Goal: Transaction & Acquisition: Subscribe to service/newsletter

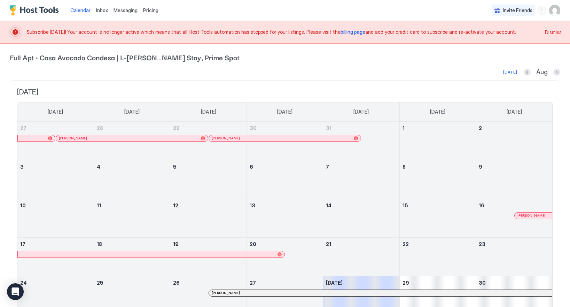
click at [556, 32] on span "Dismiss" at bounding box center [553, 32] width 17 height 7
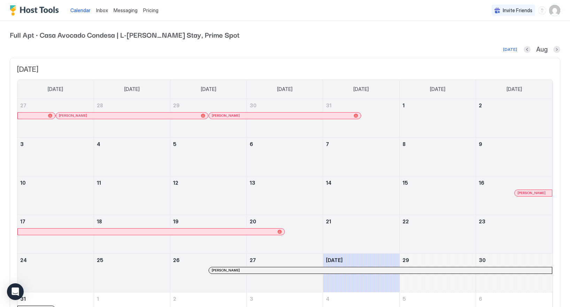
click at [553, 11] on img "User profile" at bounding box center [554, 10] width 11 height 11
click at [504, 42] on div "Settings" at bounding box center [515, 39] width 88 height 12
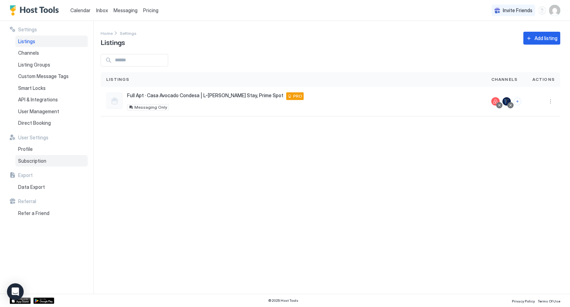
click at [21, 162] on span "Subscription" at bounding box center [32, 161] width 28 height 6
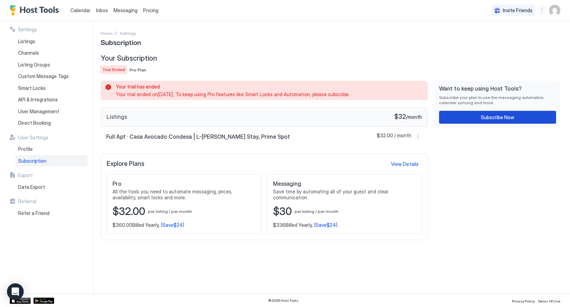
click at [470, 119] on button "Subscribe Now" at bounding box center [497, 117] width 117 height 13
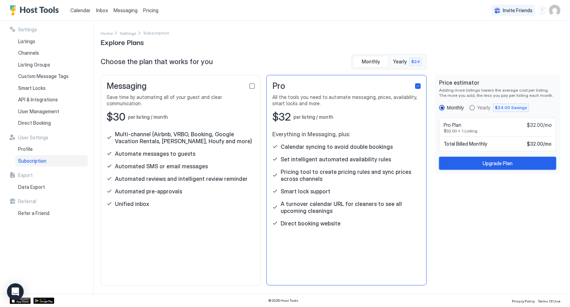
click at [505, 163] on div "Upgrade Plan" at bounding box center [497, 162] width 30 height 7
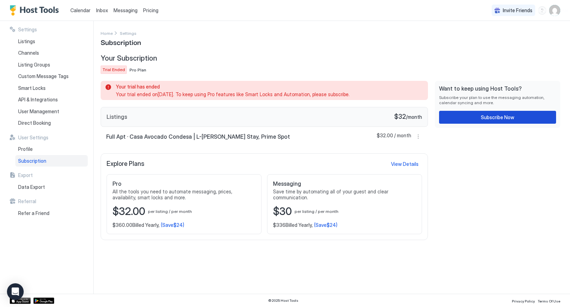
click at [496, 116] on div "Subscribe Now" at bounding box center [497, 116] width 33 height 7
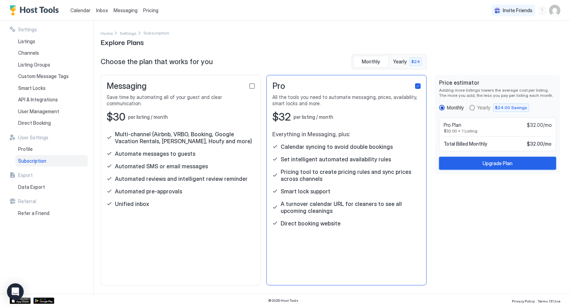
click at [489, 161] on div "Upgrade Plan" at bounding box center [497, 162] width 30 height 7
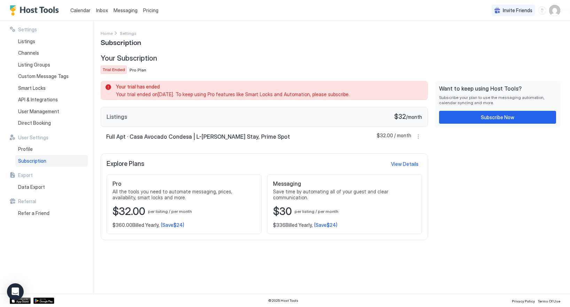
click at [42, 162] on span "Subscription" at bounding box center [32, 161] width 28 height 6
click at [496, 116] on div "Subscribe Now" at bounding box center [497, 116] width 33 height 7
click at [418, 136] on button "More options" at bounding box center [418, 136] width 8 height 8
click at [477, 154] on div at bounding box center [285, 153] width 570 height 307
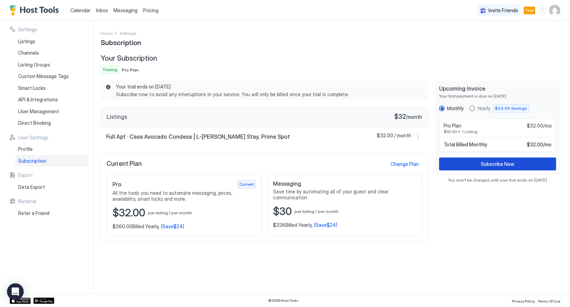
click at [520, 164] on button "Subscribe Now" at bounding box center [497, 163] width 117 height 13
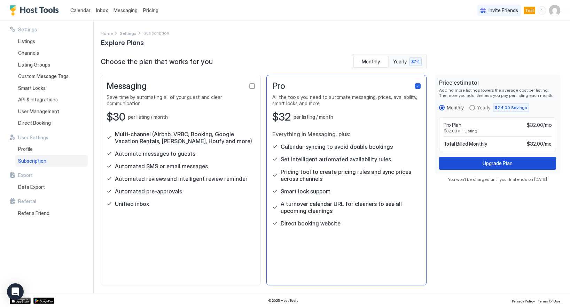
click at [509, 163] on div "Upgrade Plan" at bounding box center [497, 162] width 30 height 7
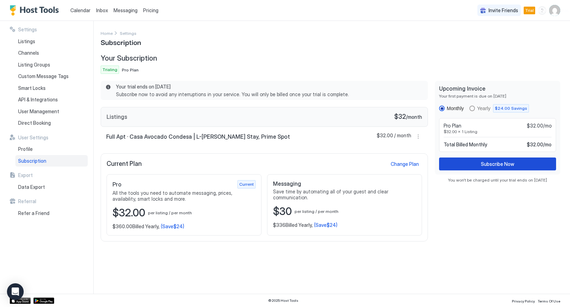
click at [476, 166] on button "Subscribe Now" at bounding box center [497, 163] width 117 height 13
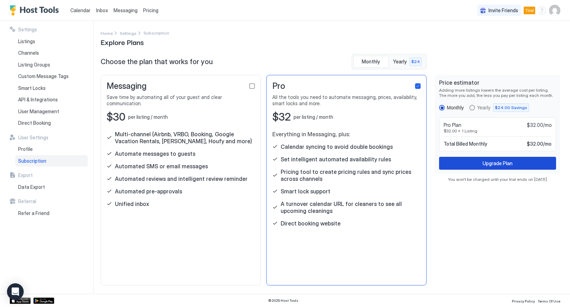
click at [476, 166] on button "Upgrade Plan" at bounding box center [497, 163] width 117 height 13
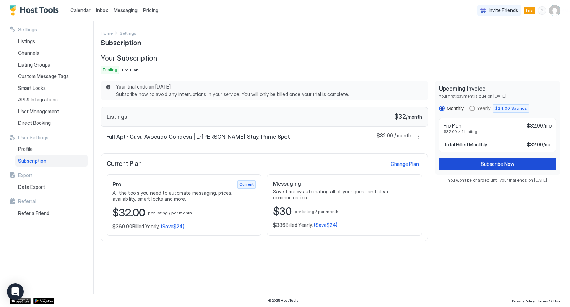
click at [469, 166] on button "Subscribe Now" at bounding box center [497, 163] width 117 height 13
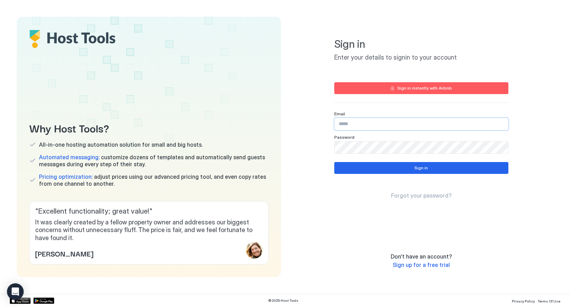
click at [352, 124] on input "Input Field" at bounding box center [421, 124] width 173 height 12
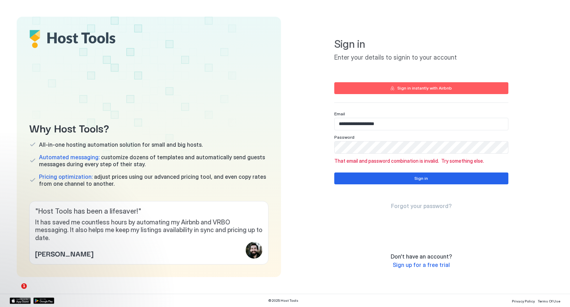
click at [378, 123] on input "**********" at bounding box center [421, 124] width 173 height 12
paste input "Input Field"
type input "**********"
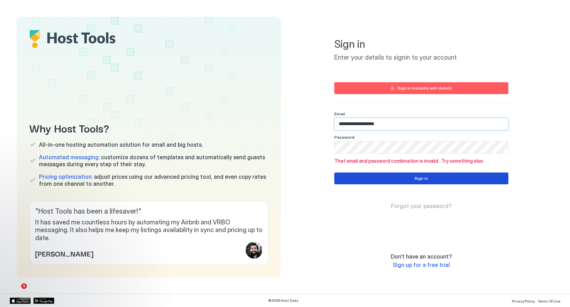
click at [379, 176] on button "Sign in" at bounding box center [421, 178] width 174 height 12
